Goal: Check status: Check status

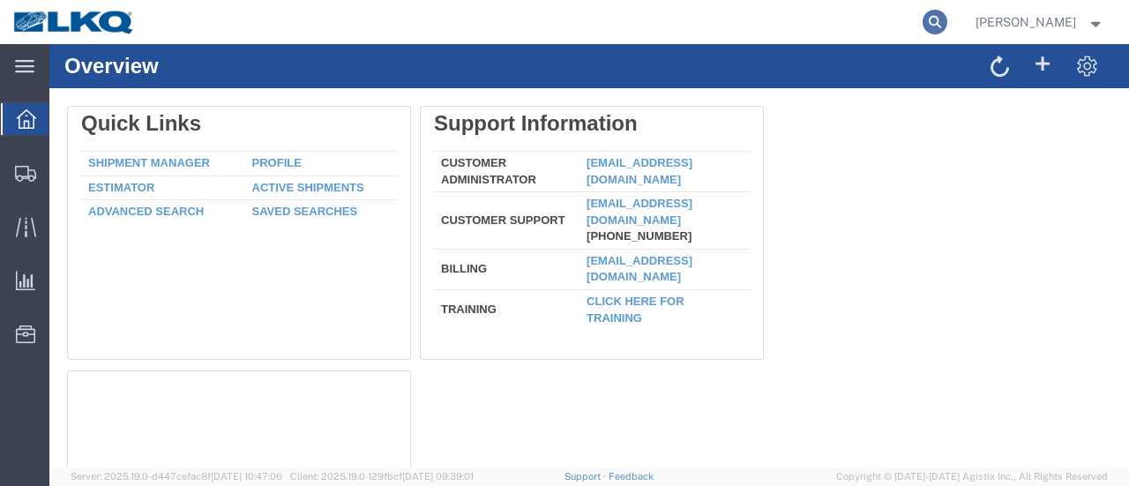
click at [947, 20] on icon at bounding box center [935, 22] width 25 height 25
paste input "56826071"
type input "56826071"
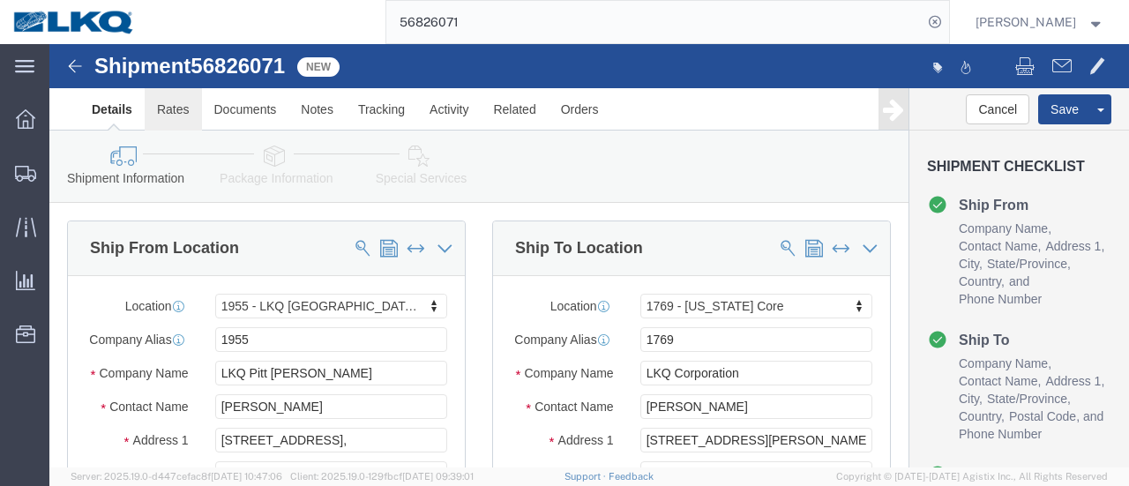
click link "Rates"
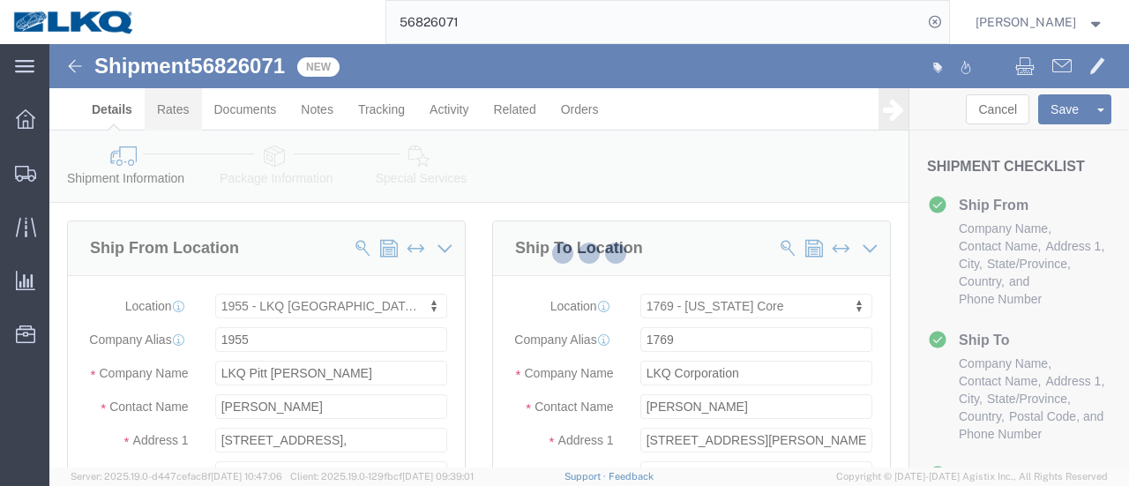
select select "72811"
select select "28716"
